Goal: Find specific page/section: Find specific page/section

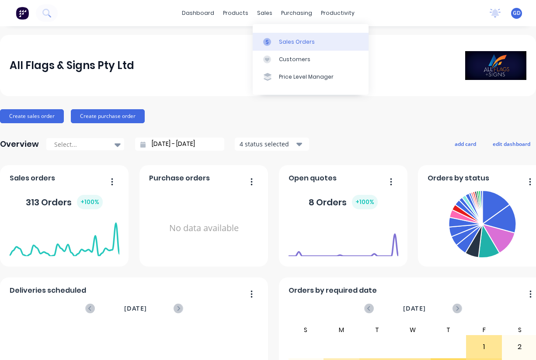
click at [286, 38] on div "Sales Orders" at bounding box center [297, 42] width 36 height 8
click at [290, 38] on div "Sales Orders" at bounding box center [297, 42] width 36 height 8
